Goal: Navigation & Orientation: Find specific page/section

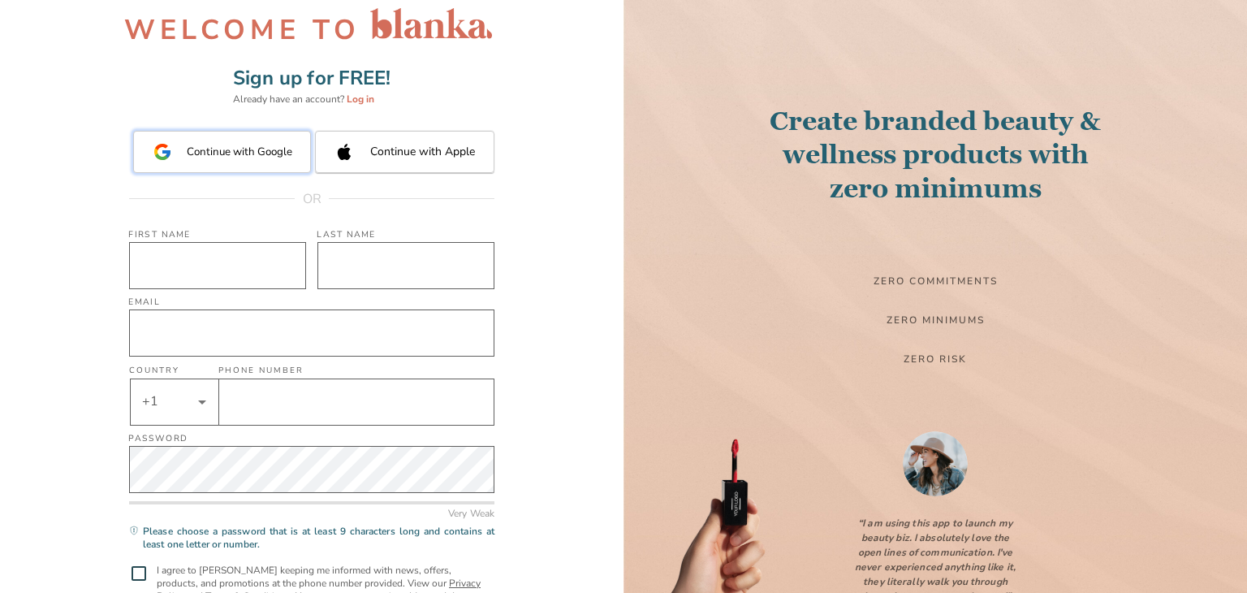
click at [208, 156] on button "Continue with Google" at bounding box center [222, 152] width 178 height 42
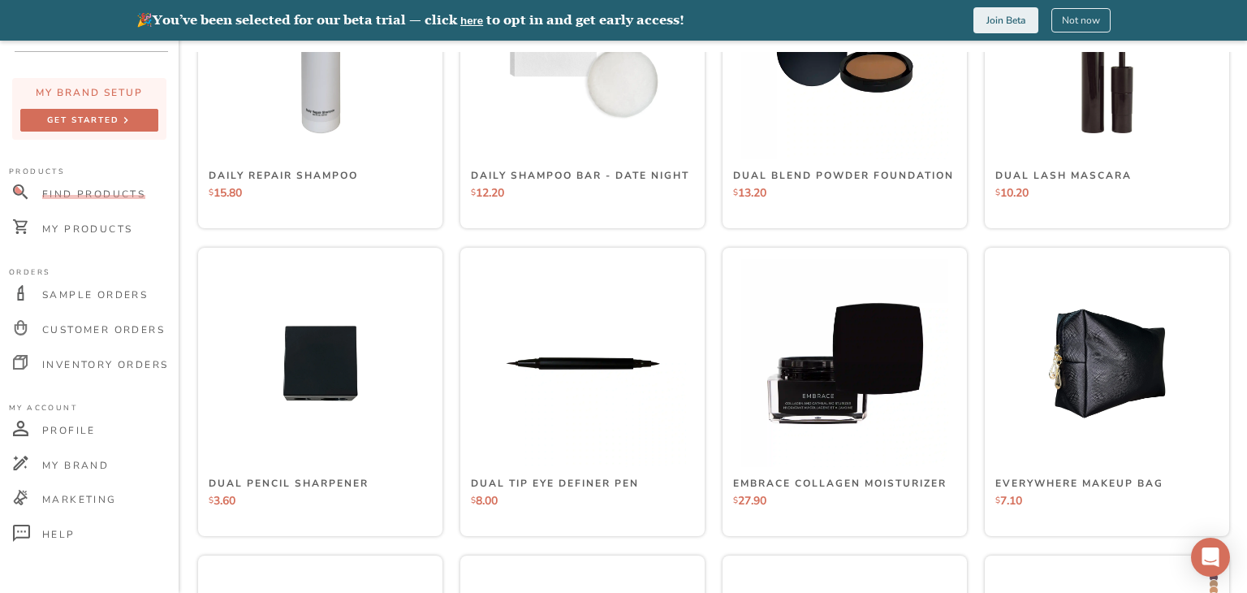
scroll to position [2841, 0]
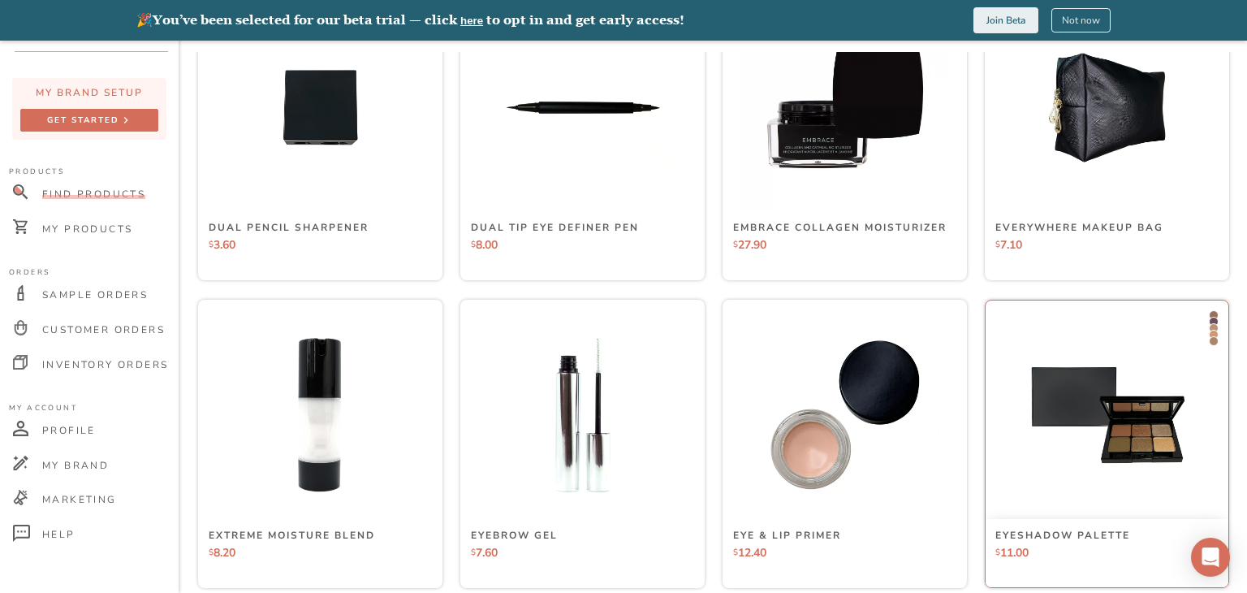
click at [1159, 526] on div "Eyeshadow Palette" at bounding box center [1106, 534] width 223 height 18
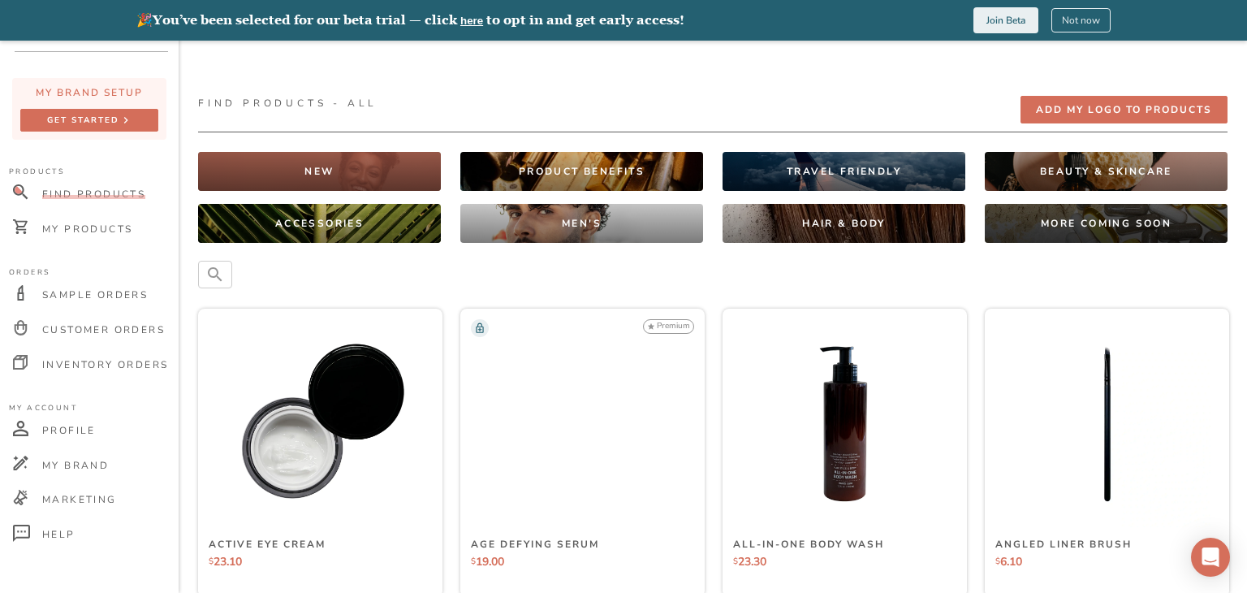
scroll to position [0, 0]
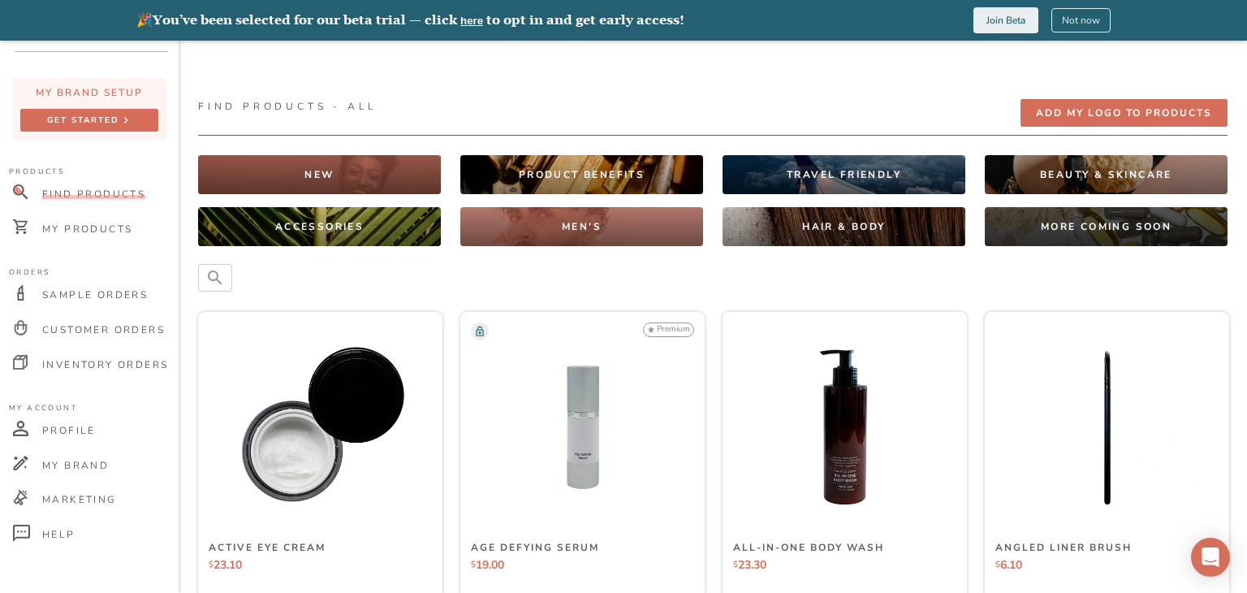
click at [662, 224] on div "MEN'S" at bounding box center [581, 226] width 243 height 39
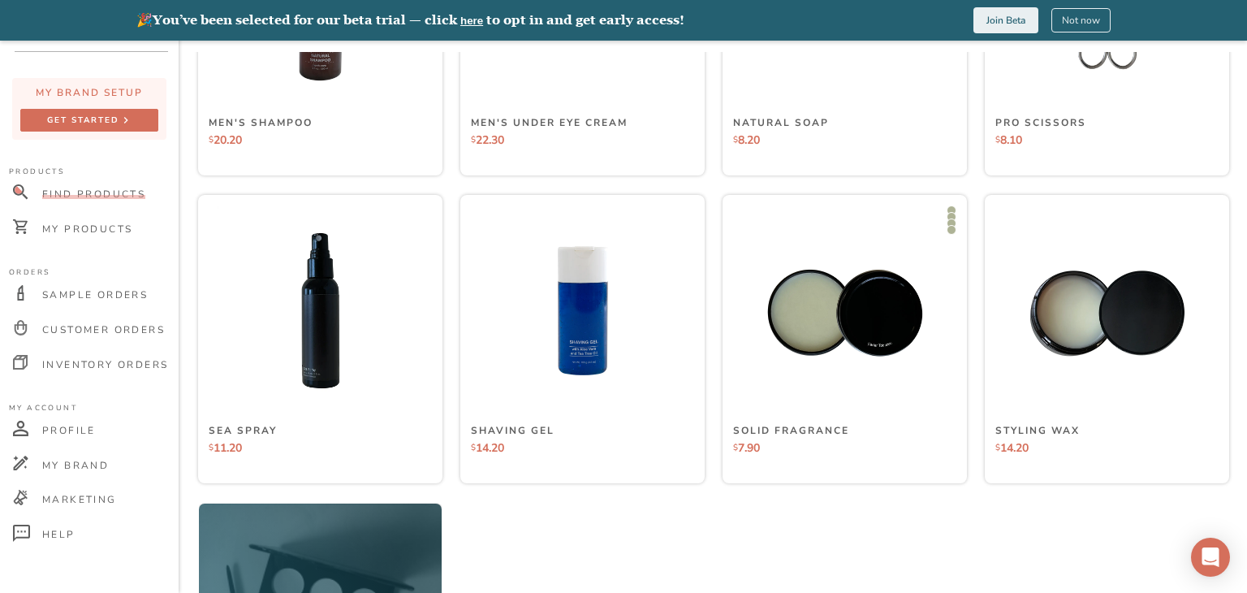
scroll to position [1343, 0]
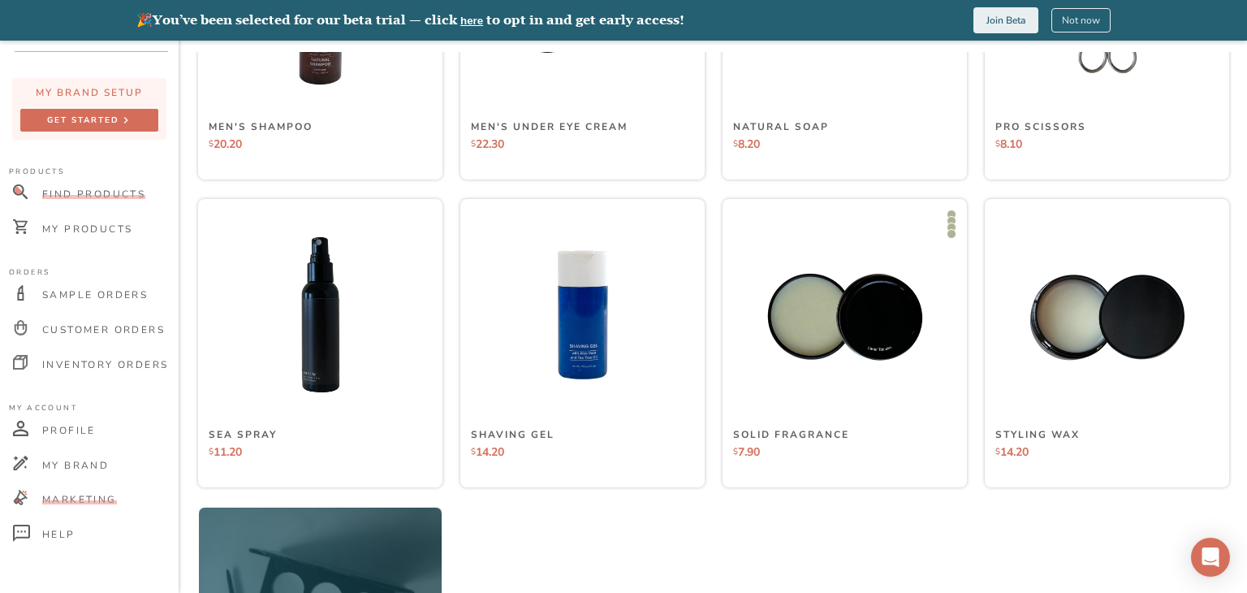
click at [75, 501] on span "Marketing" at bounding box center [79, 499] width 75 height 13
